Goal: Check status: Check status

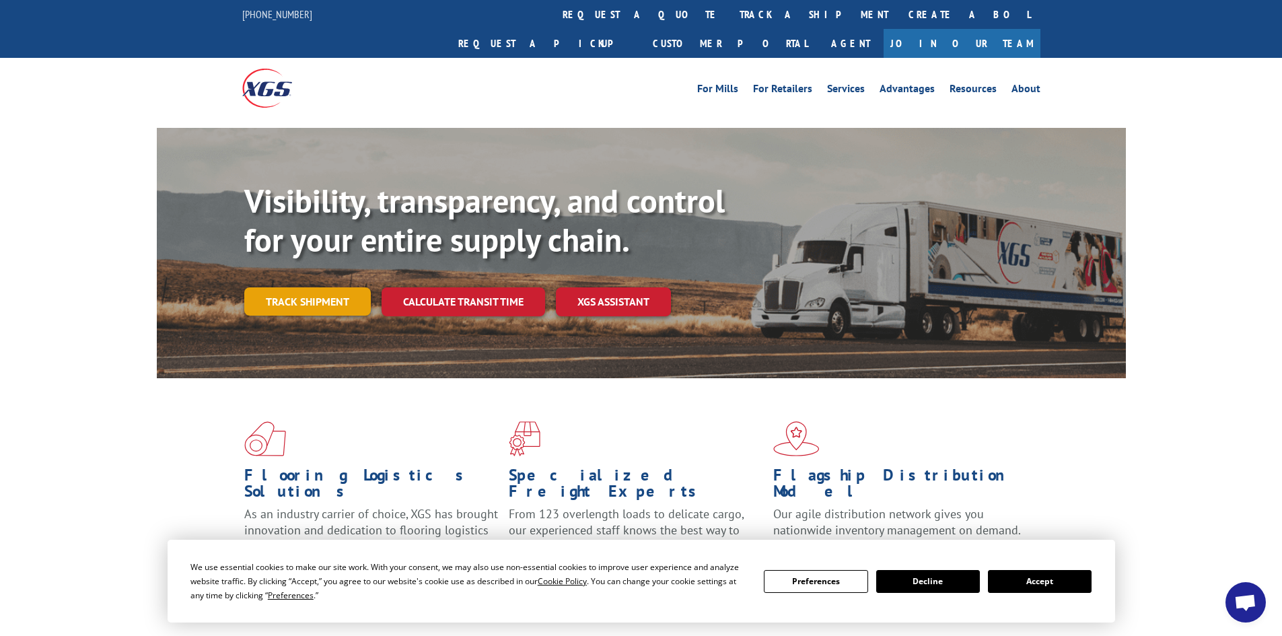
click at [289, 287] on link "Track shipment" at bounding box center [307, 301] width 126 height 28
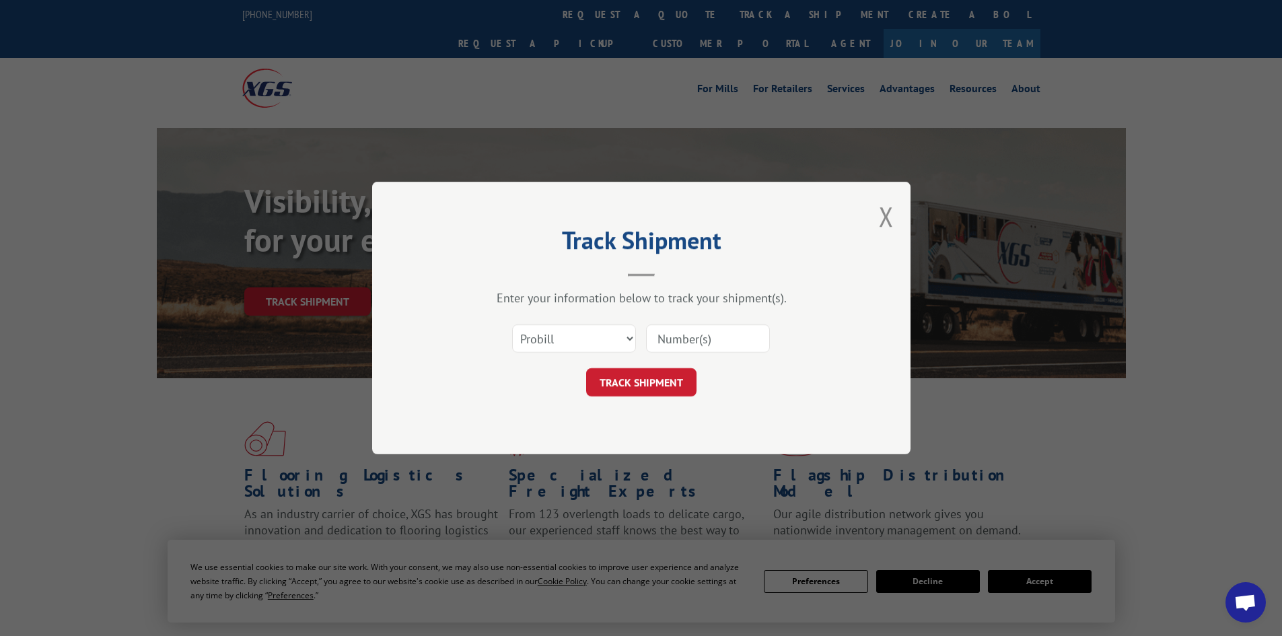
click at [718, 344] on input at bounding box center [708, 338] width 124 height 28
paste input "17521811"
type input "17521811"
click at [618, 373] on button "TRACK SHIPMENT" at bounding box center [641, 382] width 110 height 28
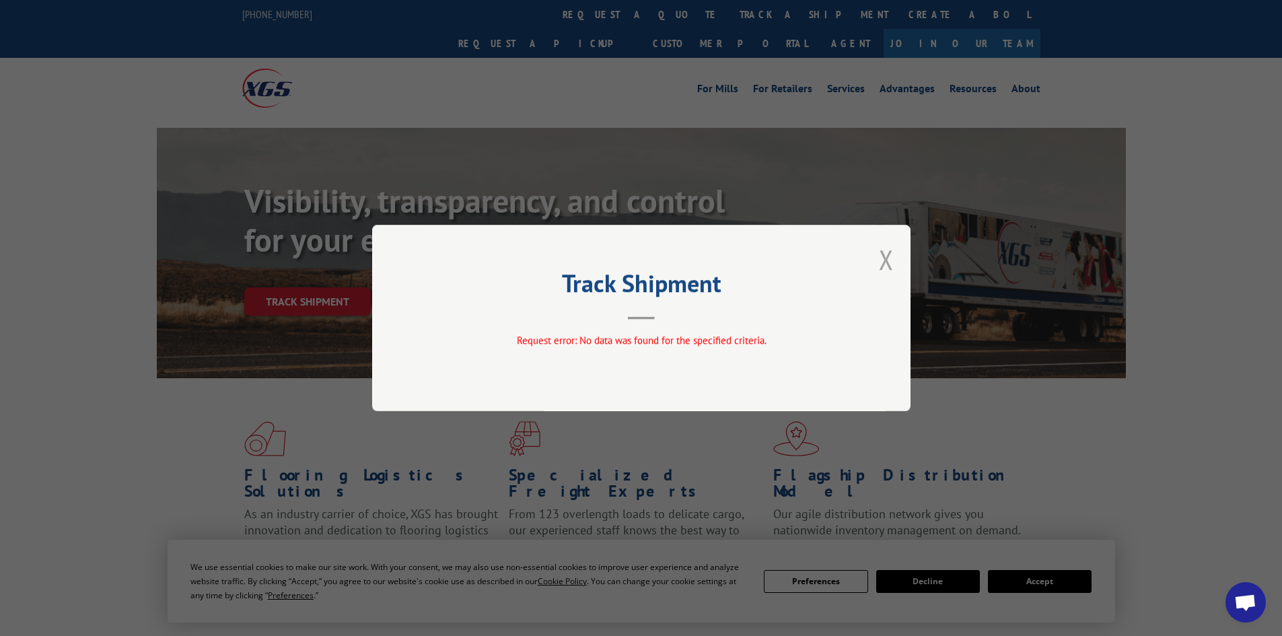
click at [887, 265] on button "Close modal" at bounding box center [886, 260] width 15 height 36
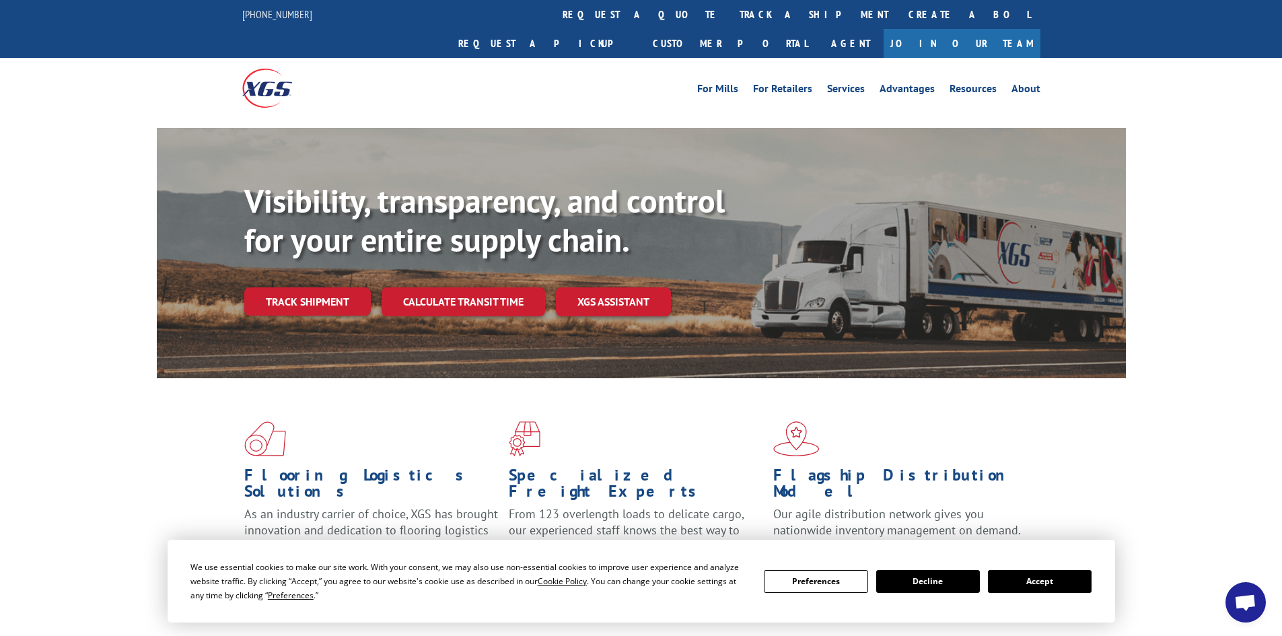
click at [729, 17] on link "track a shipment" at bounding box center [813, 14] width 169 height 29
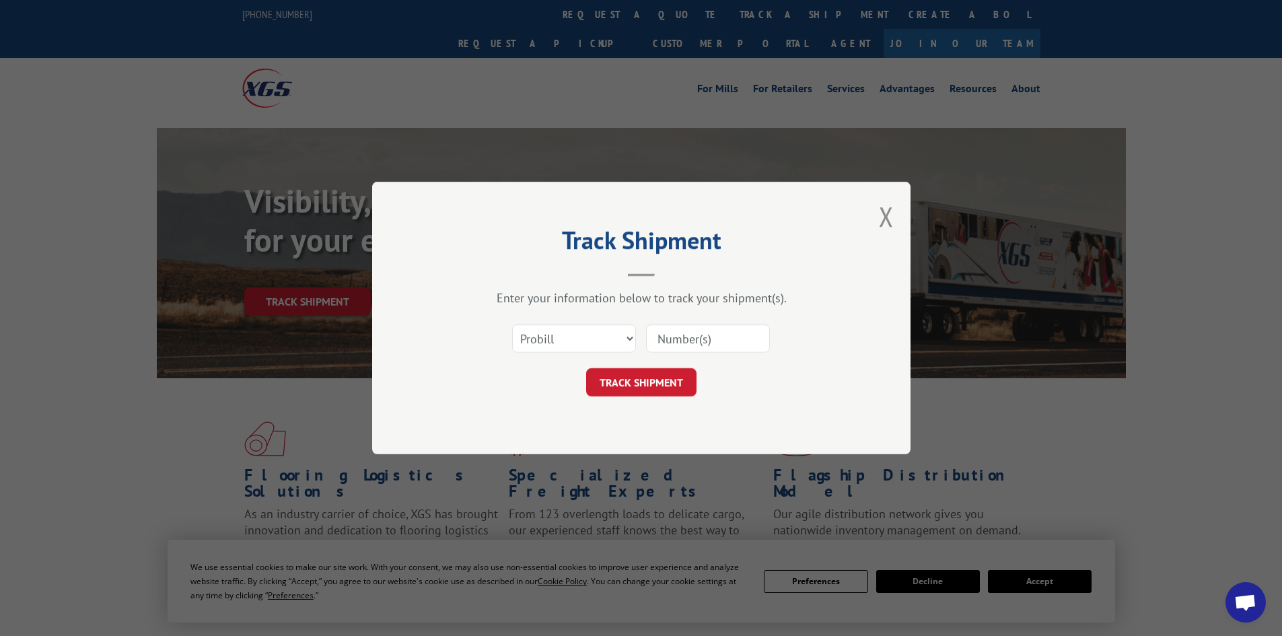
paste input "17521811"
type input "17521811"
click at [639, 379] on button "TRACK SHIPMENT" at bounding box center [641, 382] width 110 height 28
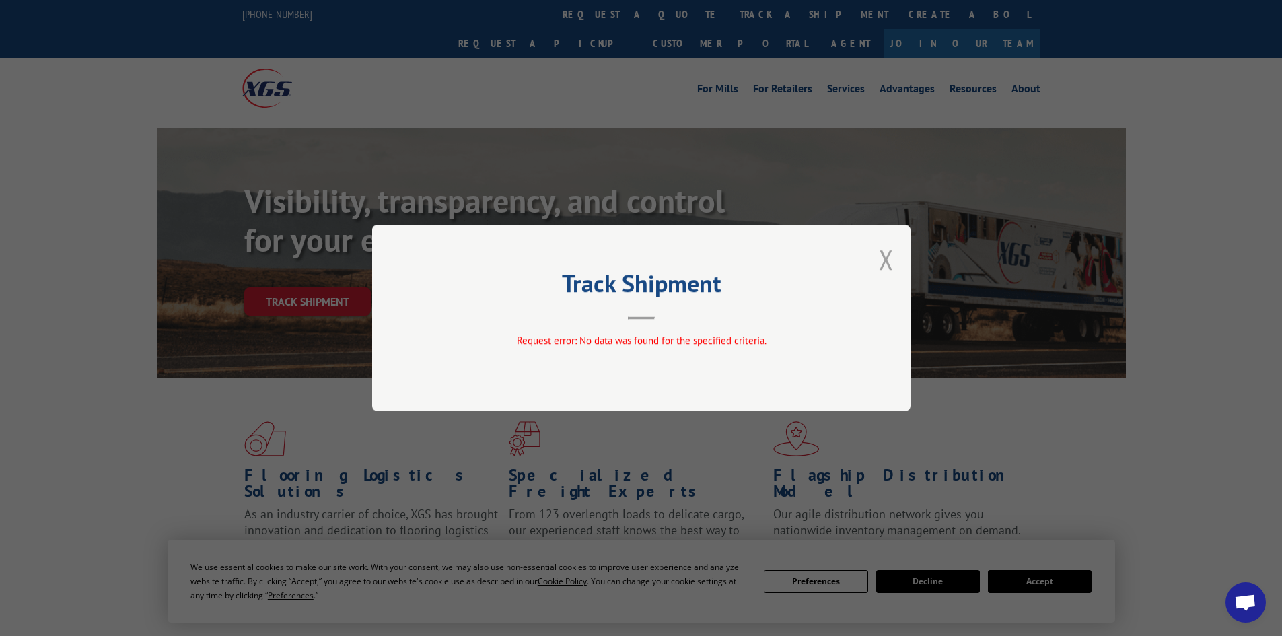
click at [889, 259] on button "Close modal" at bounding box center [886, 260] width 15 height 36
